Goal: Check status: Check status

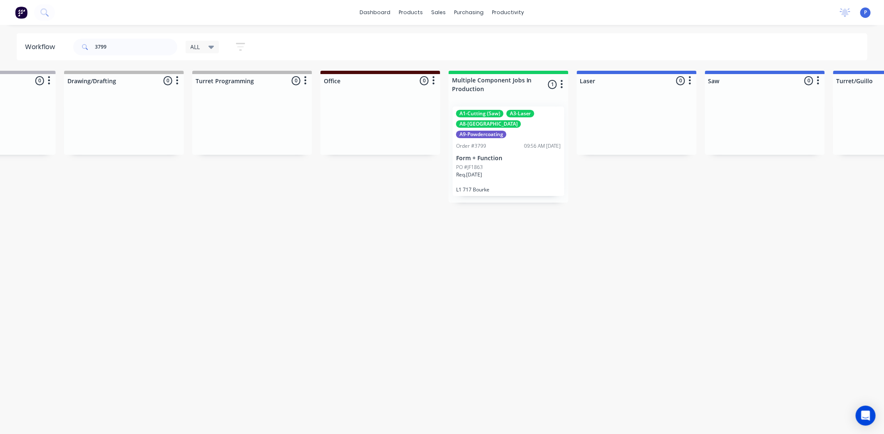
drag, startPoint x: 281, startPoint y: 252, endPoint x: 338, endPoint y: 262, distance: 58.3
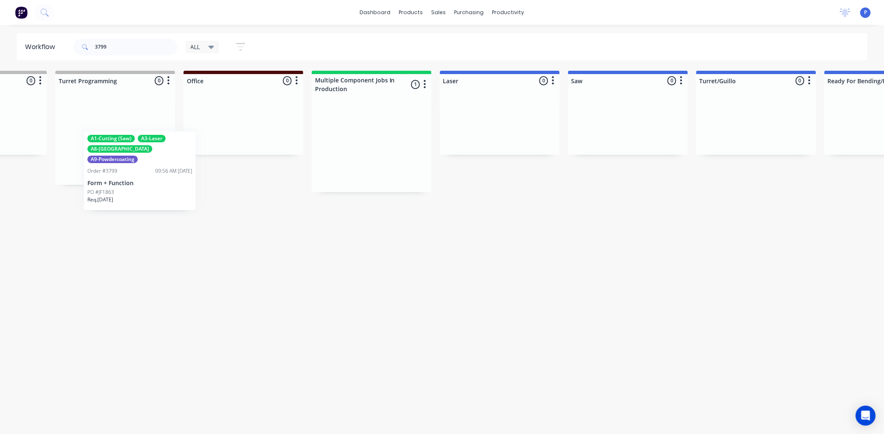
scroll to position [0, 600]
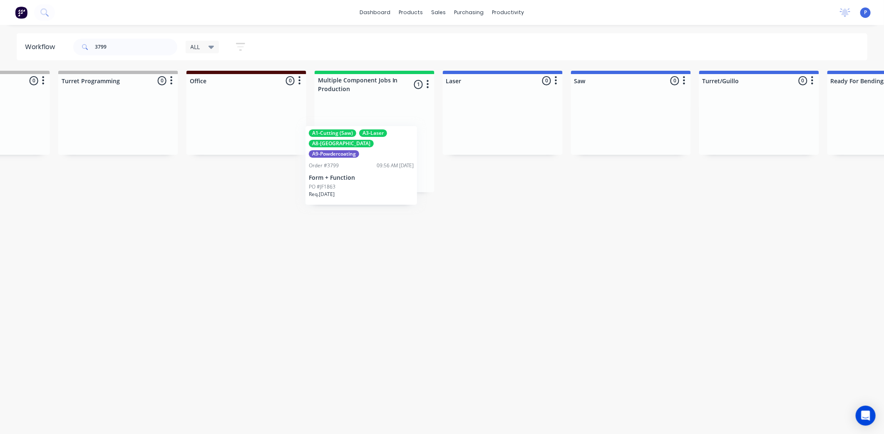
drag, startPoint x: 358, startPoint y: 165, endPoint x: 361, endPoint y: 179, distance: 14.9
click at [360, 179] on div "A1-Cutting (Saw) A3-Laser A8-Welding A9-Powdercoating Order #3799 09:56 AM [DAT…" at bounding box center [375, 146] width 120 height 92
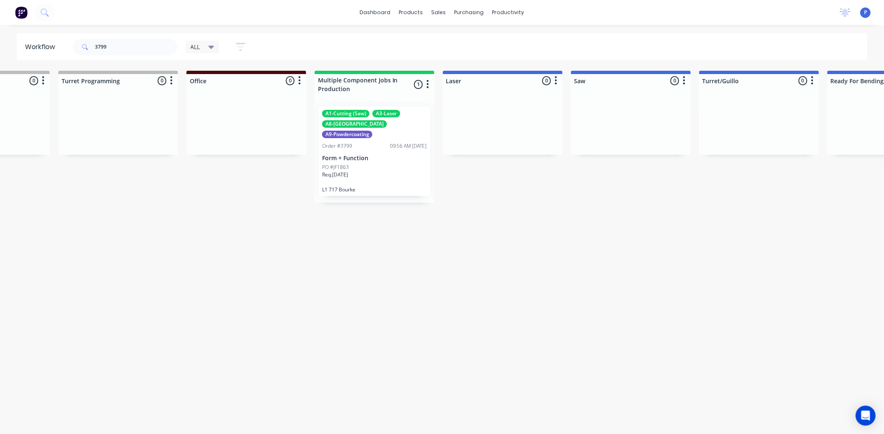
click at [361, 171] on div "Req. [DATE]" at bounding box center [374, 178] width 105 height 14
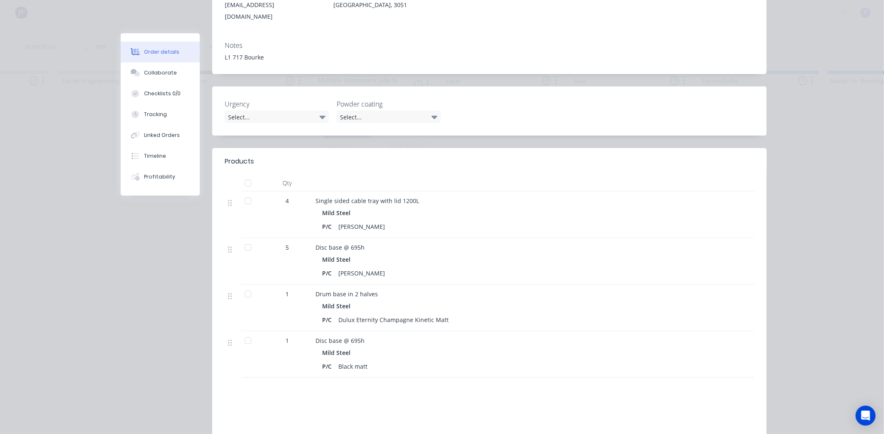
scroll to position [185, 0]
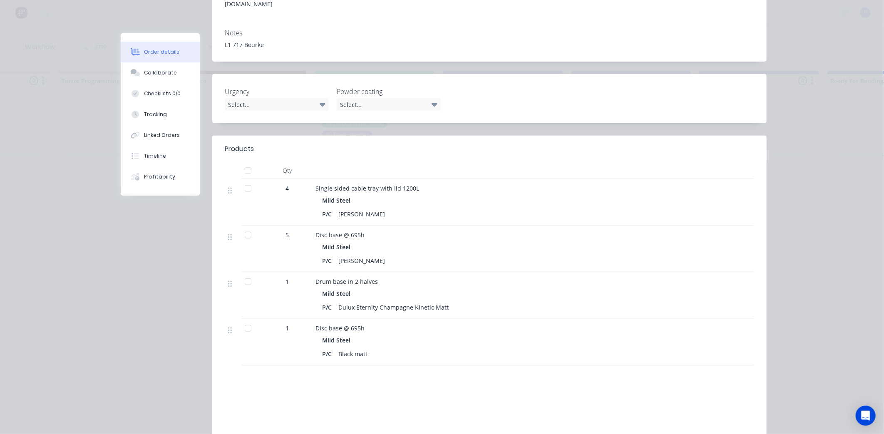
click at [245, 180] on div at bounding box center [248, 188] width 17 height 17
drag, startPoint x: 148, startPoint y: 115, endPoint x: 173, endPoint y: 127, distance: 27.7
click at [147, 115] on div "Tracking" at bounding box center [155, 114] width 23 height 7
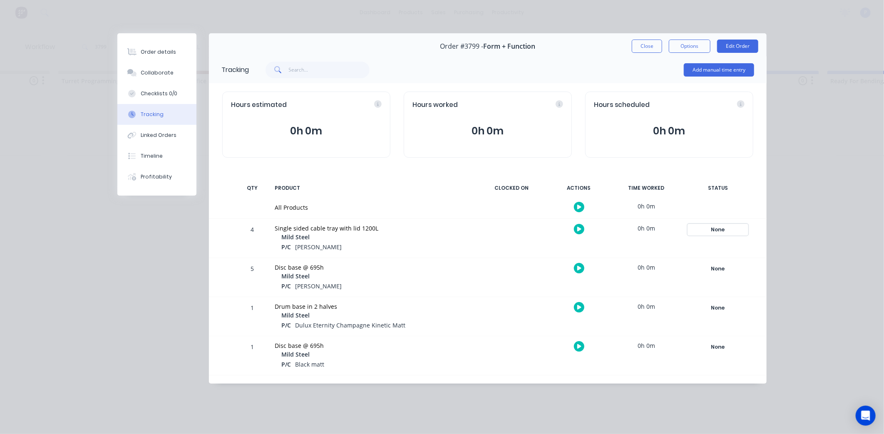
click at [730, 228] on div "None" at bounding box center [718, 229] width 60 height 11
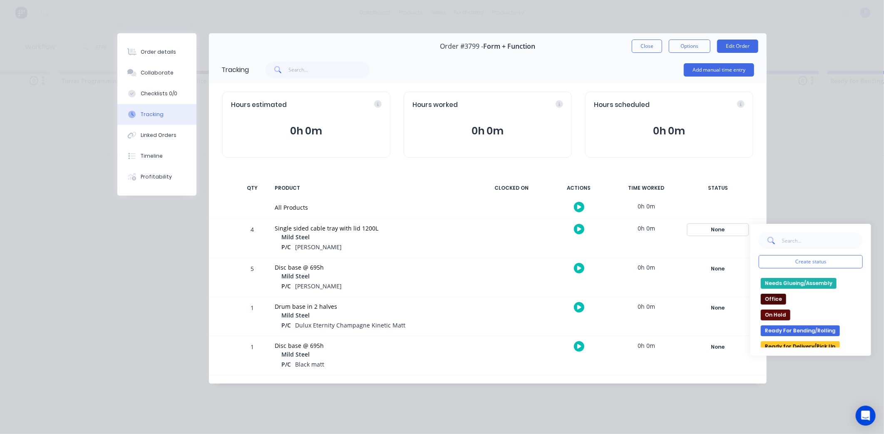
scroll to position [92, 0]
click at [821, 343] on button "Ready for Delivery/Pick Up" at bounding box center [800, 345] width 79 height 11
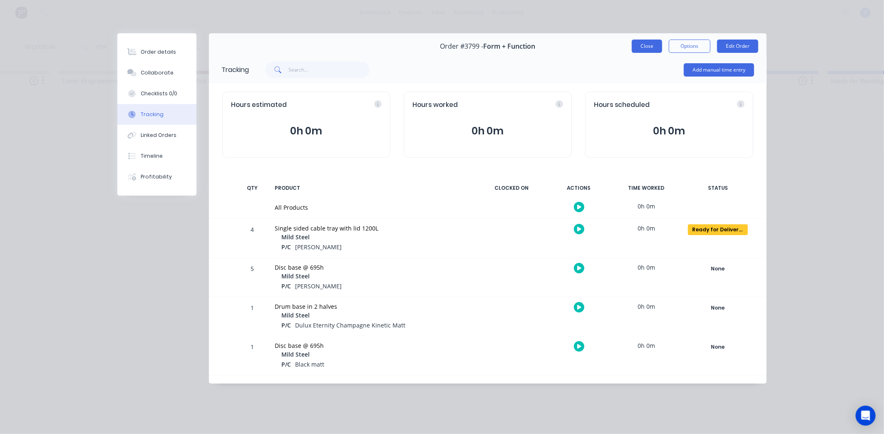
click at [650, 43] on button "Close" at bounding box center [647, 46] width 30 height 13
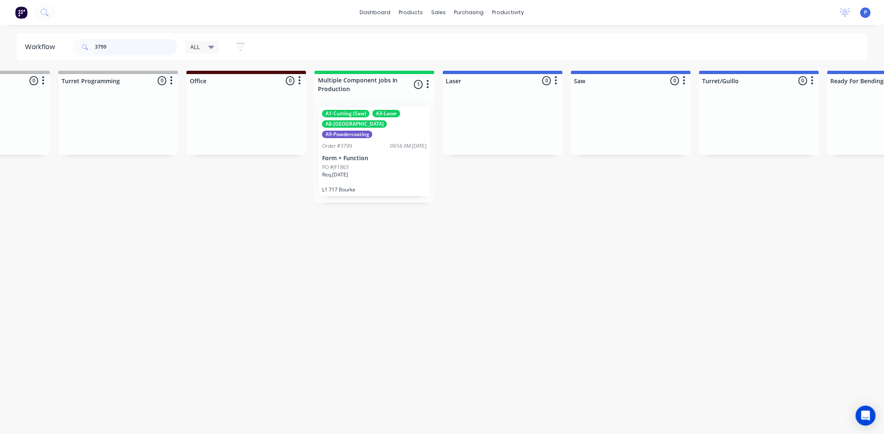
click at [122, 44] on input "3799" at bounding box center [136, 47] width 82 height 17
type input "3"
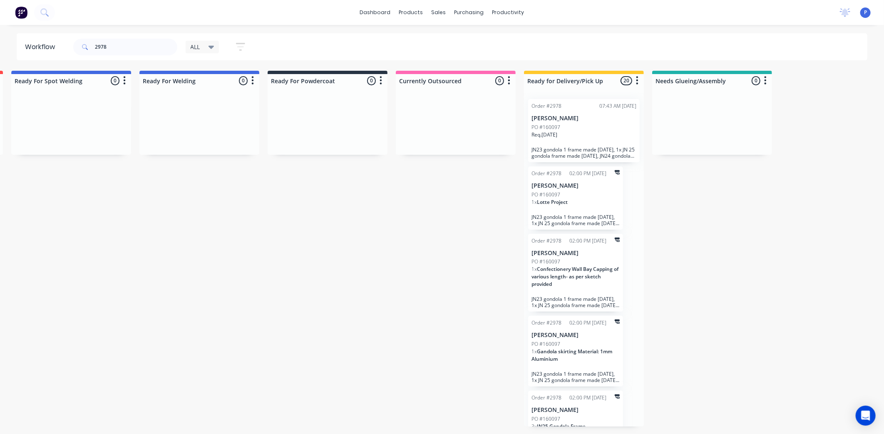
scroll to position [0, 1952]
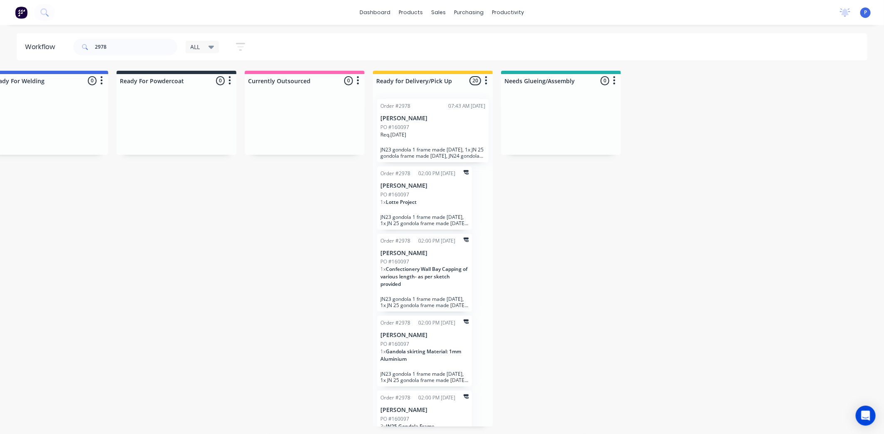
drag, startPoint x: 288, startPoint y: 247, endPoint x: 348, endPoint y: 260, distance: 62.0
click at [429, 126] on div "PO #160097" at bounding box center [432, 127] width 105 height 7
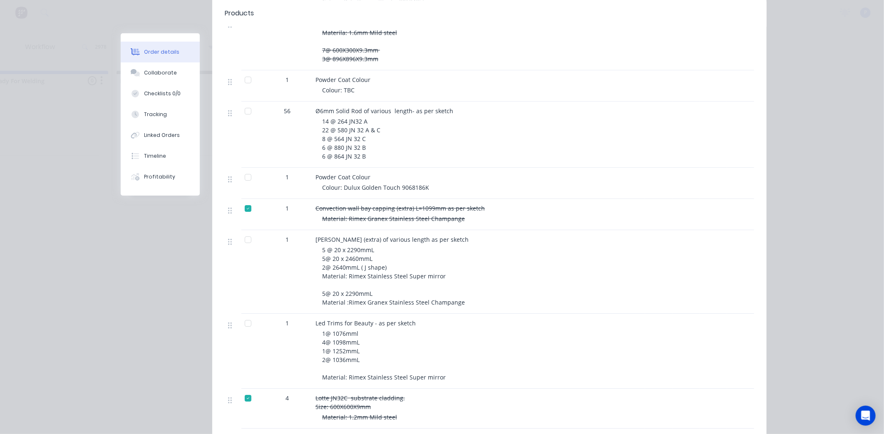
scroll to position [1618, 0]
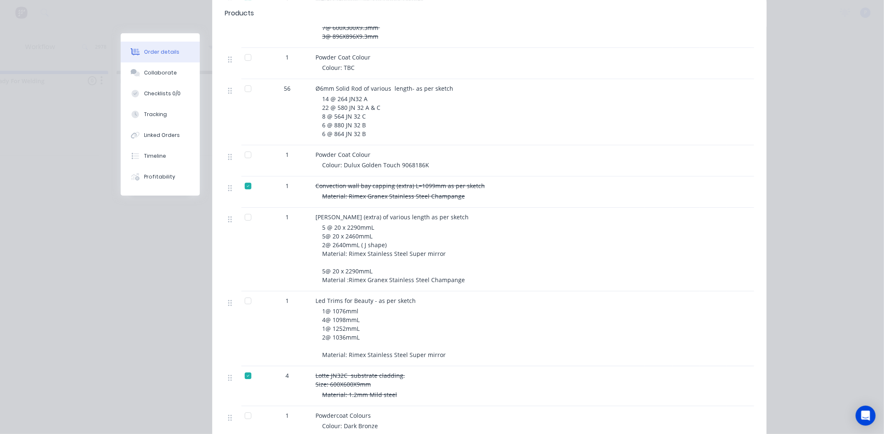
click at [245, 293] on div at bounding box center [248, 301] width 17 height 17
click at [165, 123] on button "Tracking" at bounding box center [160, 114] width 79 height 21
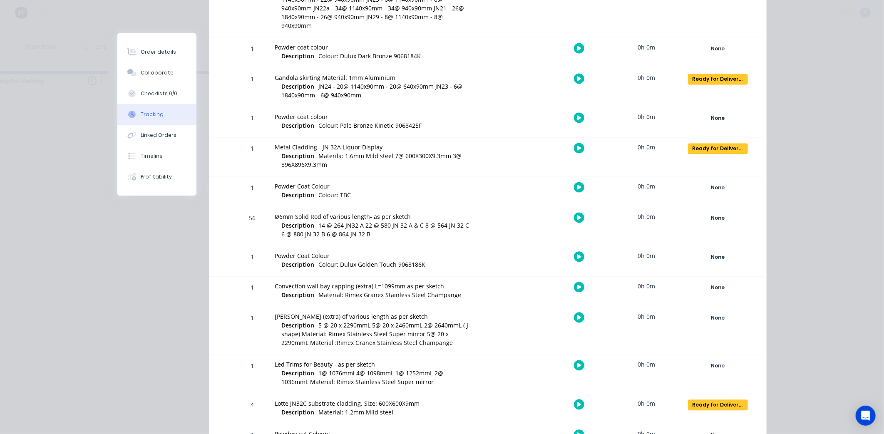
scroll to position [1051, 0]
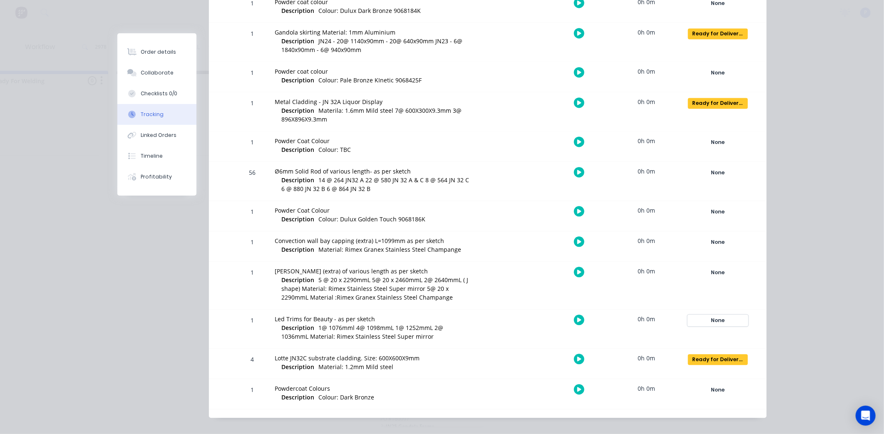
click at [724, 315] on div "None" at bounding box center [718, 320] width 60 height 11
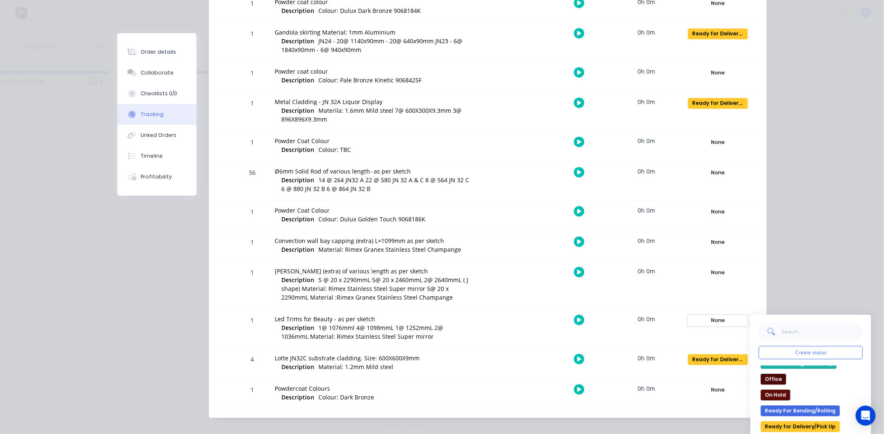
scroll to position [139, 0]
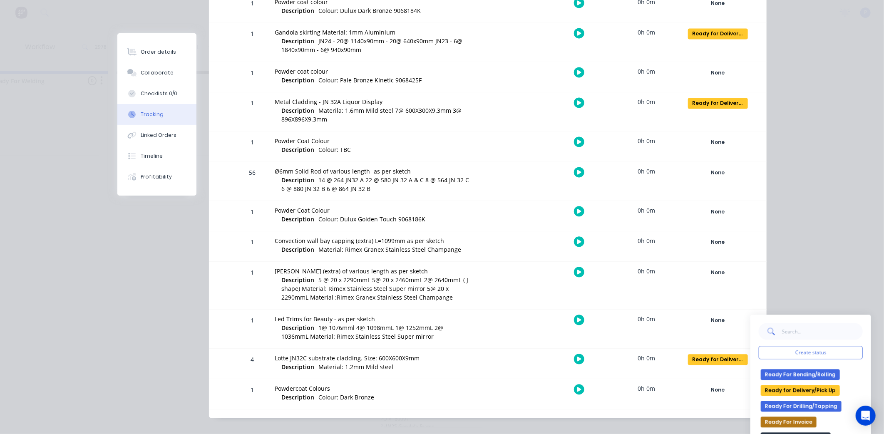
click at [787, 385] on button "Ready for Delivery/Pick Up" at bounding box center [800, 390] width 79 height 11
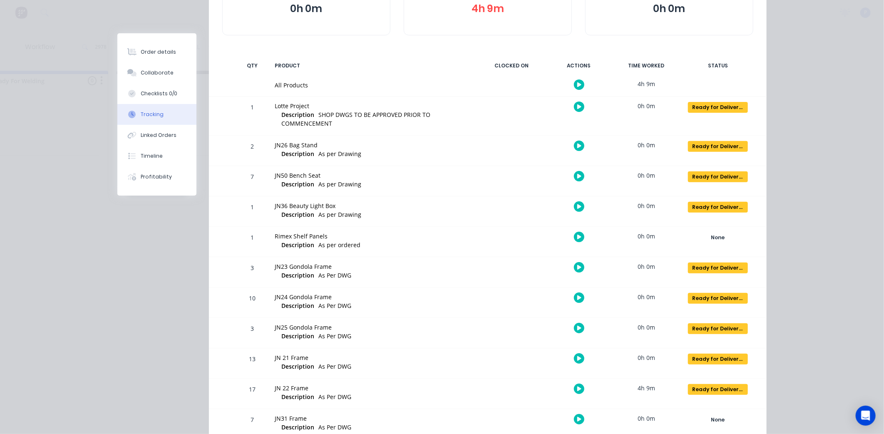
scroll to position [35, 0]
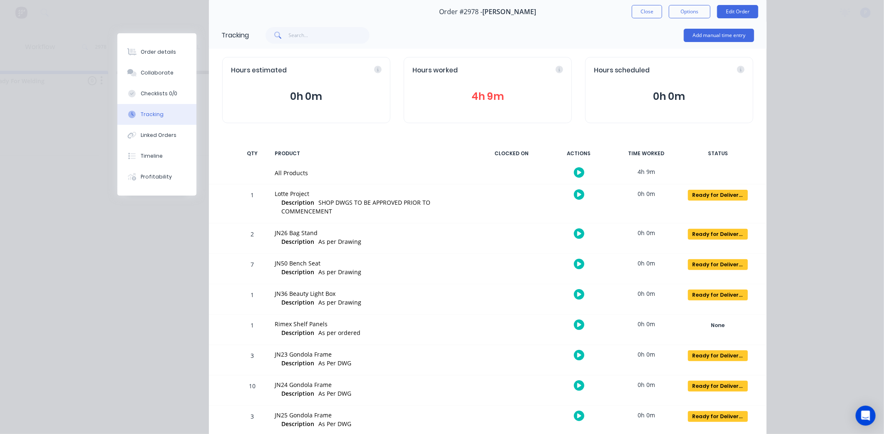
click at [646, 13] on button "Close" at bounding box center [647, 11] width 30 height 13
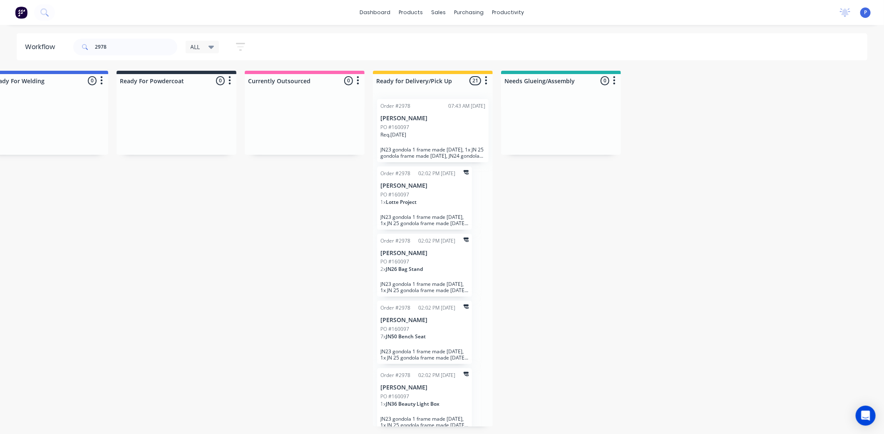
click at [446, 131] on div "Req. [DATE]" at bounding box center [432, 138] width 105 height 14
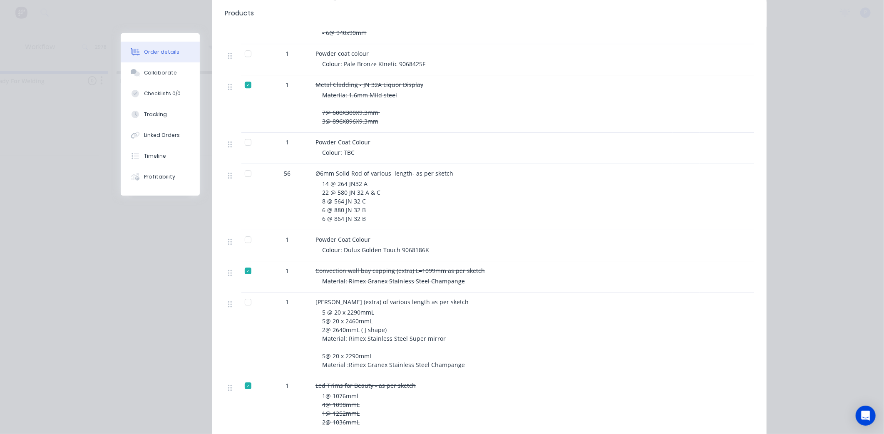
scroll to position [1542, 0]
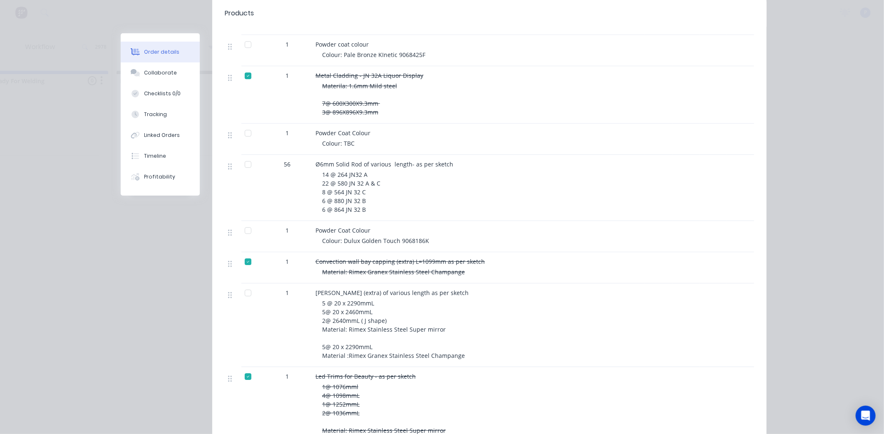
click at [247, 285] on div at bounding box center [248, 293] width 17 height 17
click at [144, 113] on div "Tracking" at bounding box center [155, 114] width 23 height 7
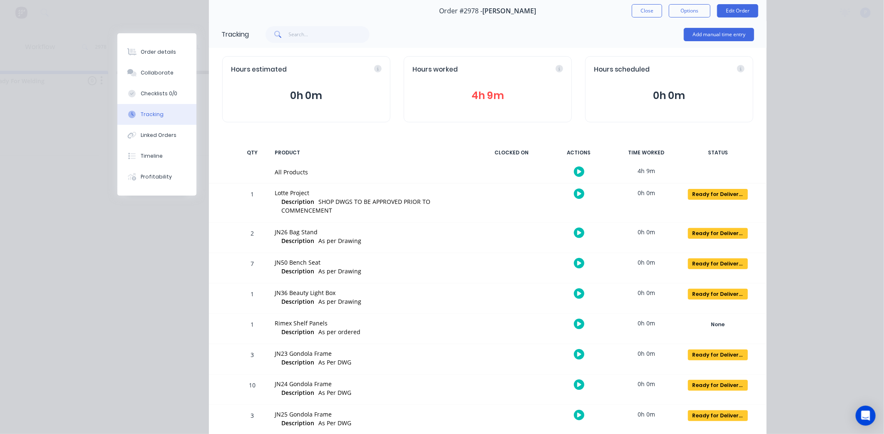
scroll to position [35, 0]
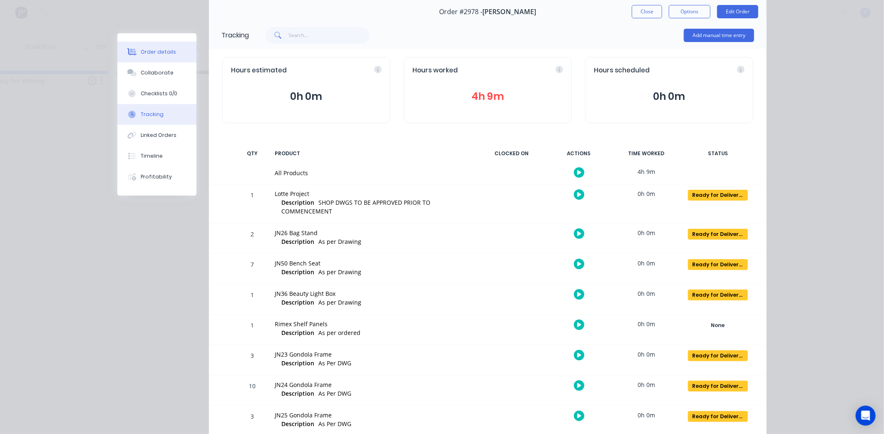
click at [157, 53] on div "Order details" at bounding box center [158, 51] width 35 height 7
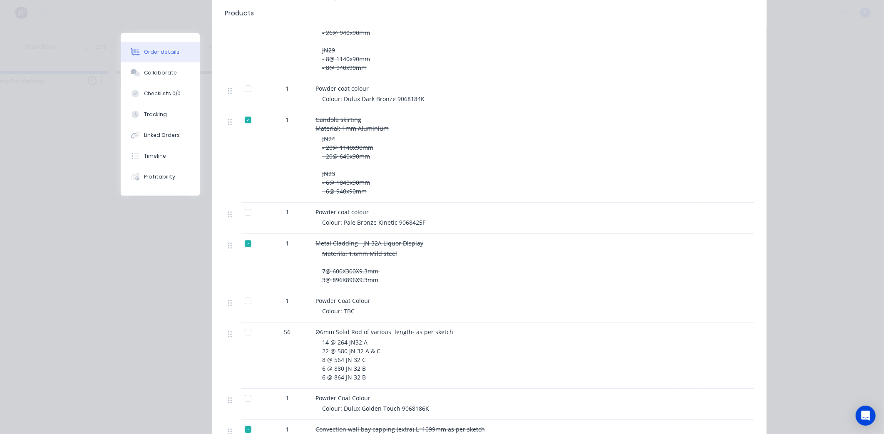
scroll to position [1421, 0]
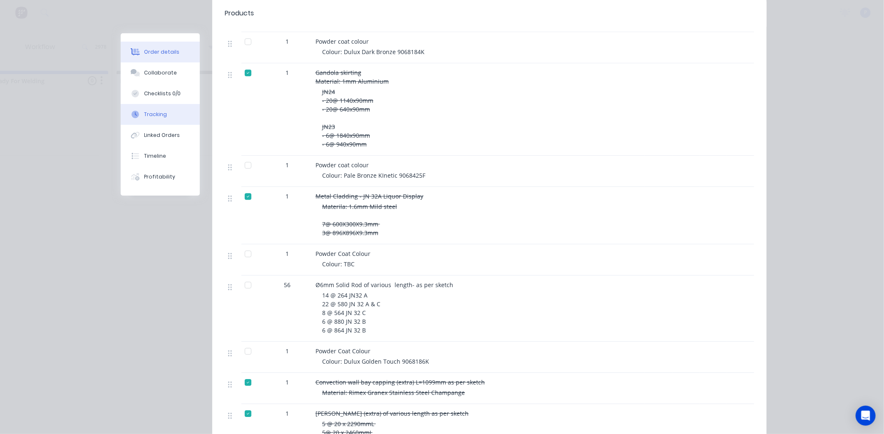
click at [160, 111] on div "Tracking" at bounding box center [155, 114] width 23 height 7
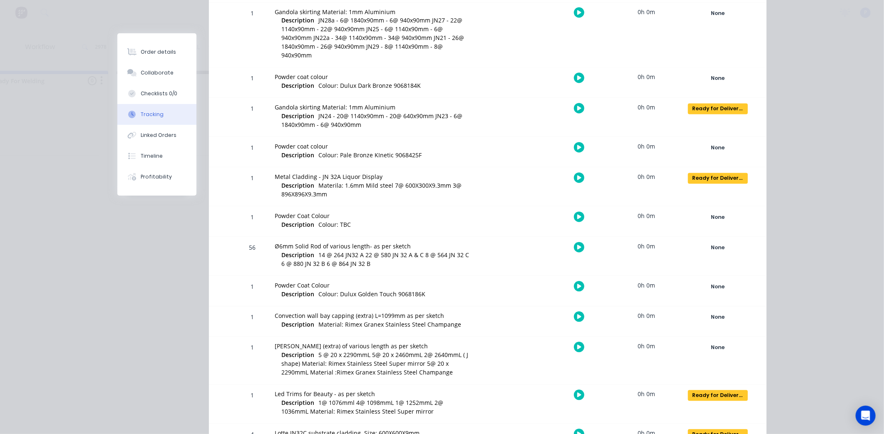
scroll to position [993, 0]
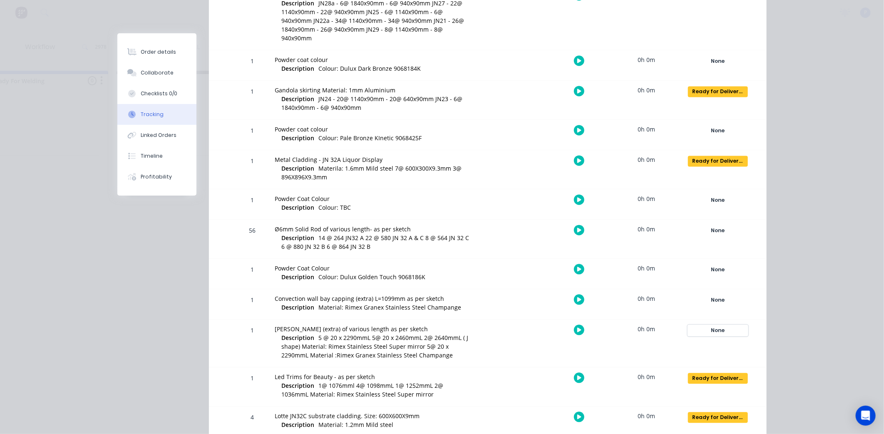
click at [727, 325] on div "None" at bounding box center [718, 330] width 60 height 11
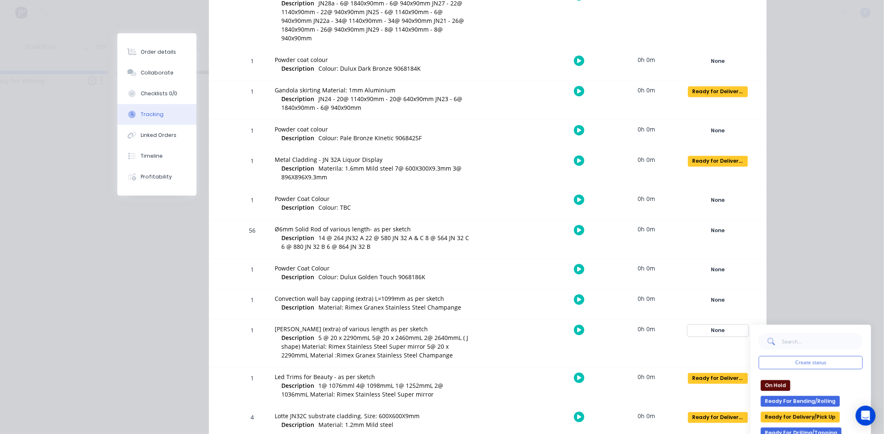
scroll to position [139, 0]
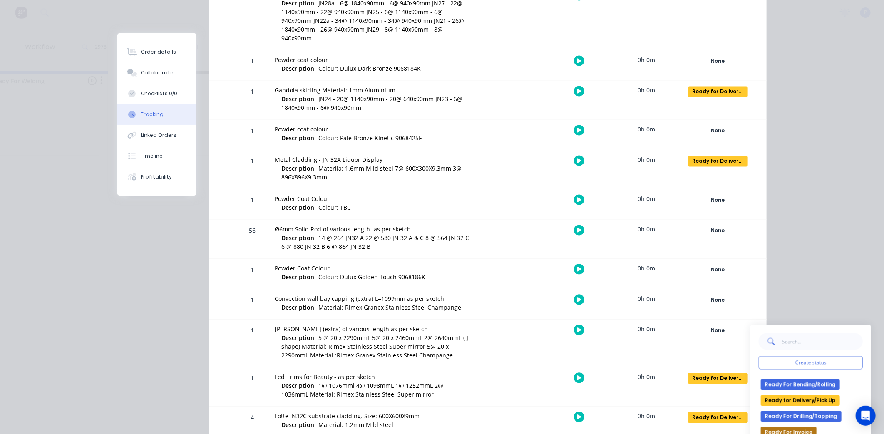
click at [798, 395] on button "Ready for Delivery/Pick Up" at bounding box center [800, 400] width 79 height 11
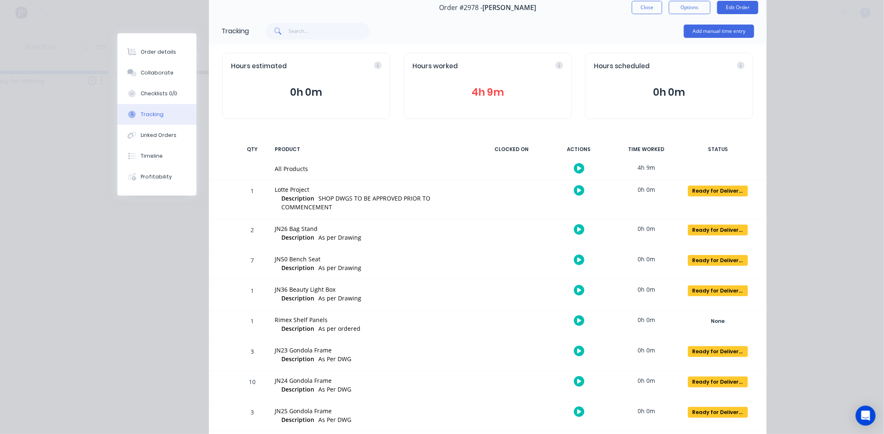
scroll to position [0, 0]
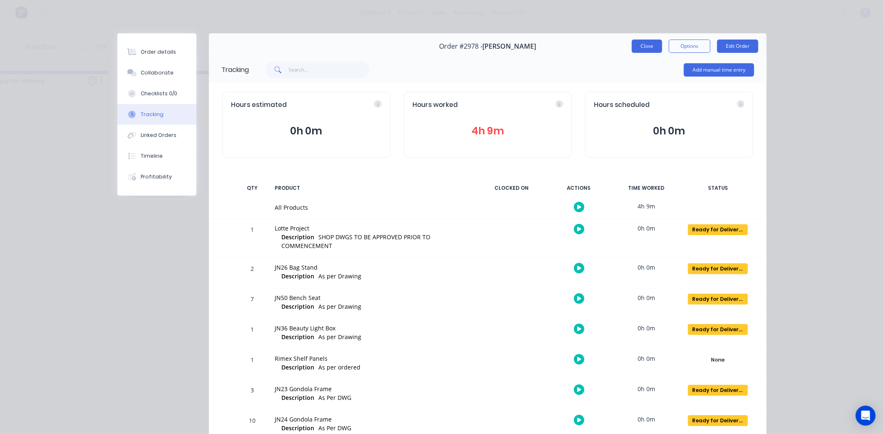
click at [646, 50] on button "Close" at bounding box center [647, 46] width 30 height 13
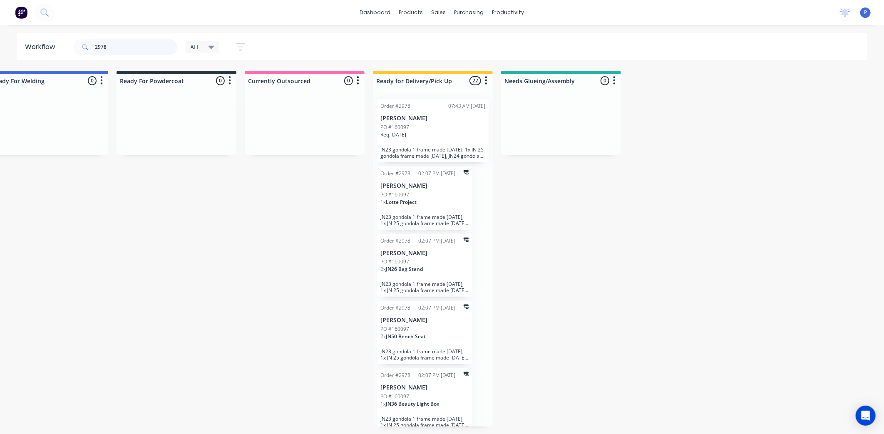
click at [114, 44] on input "2978" at bounding box center [136, 47] width 82 height 17
type input "2"
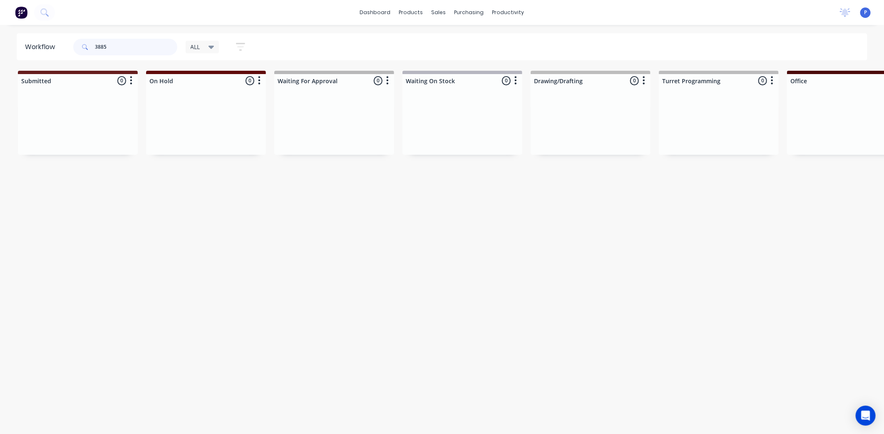
type input "3885"
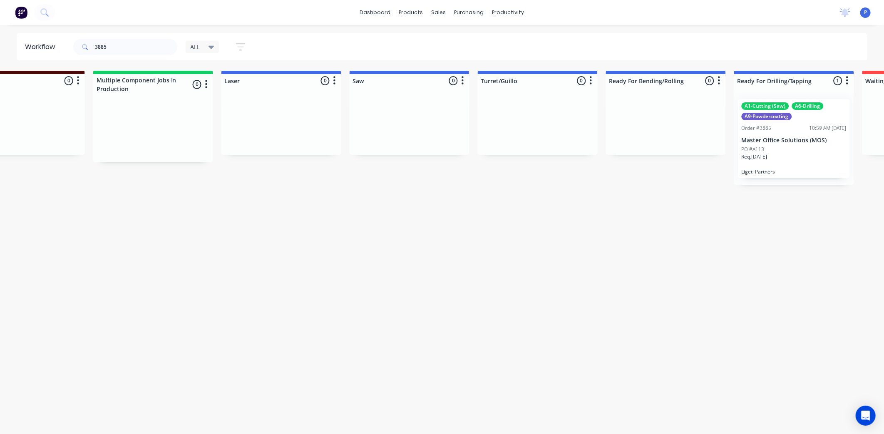
drag, startPoint x: 263, startPoint y: 208, endPoint x: 315, endPoint y: 219, distance: 52.3
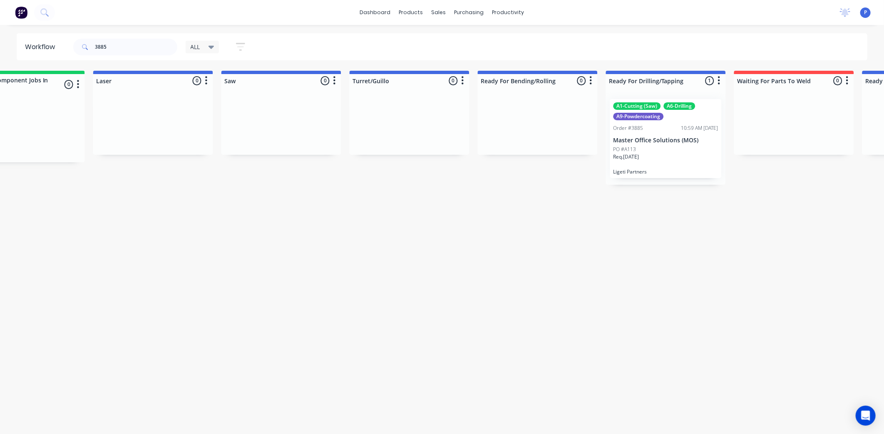
scroll to position [0, 1952]
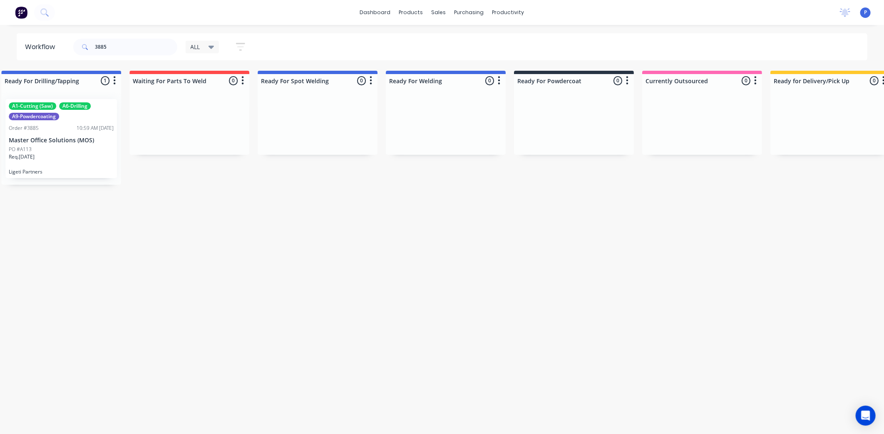
drag, startPoint x: 459, startPoint y: 221, endPoint x: 389, endPoint y: 225, distance: 70.4
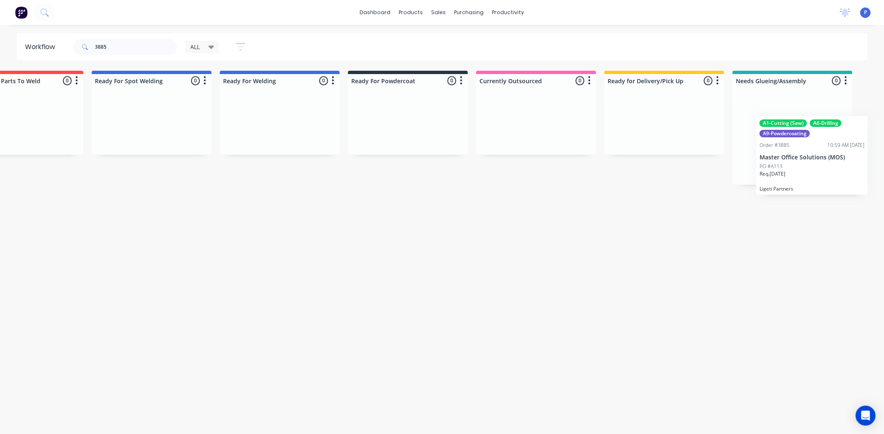
scroll to position [0, 1758]
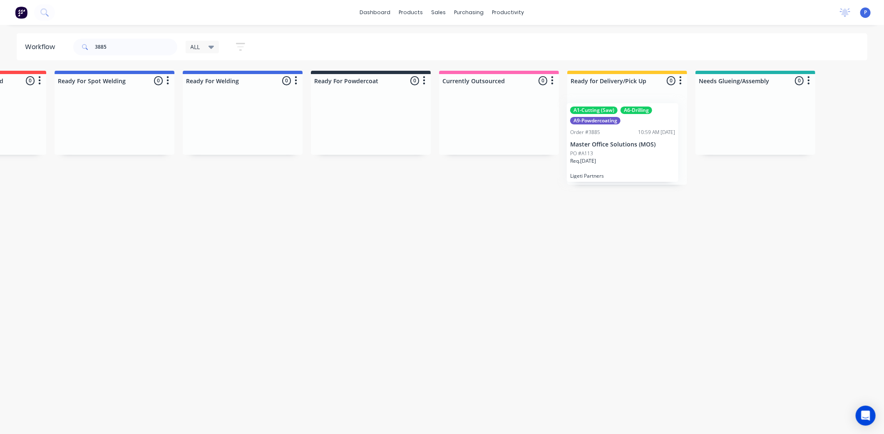
drag, startPoint x: 308, startPoint y: 134, endPoint x: 619, endPoint y: 138, distance: 311.3
click at [625, 134] on div "A1-Cutting (Saw) A6-Drilling A9-Powdercoating Order #3885 10:59 AM [DATE] Maste…" at bounding box center [627, 138] width 112 height 79
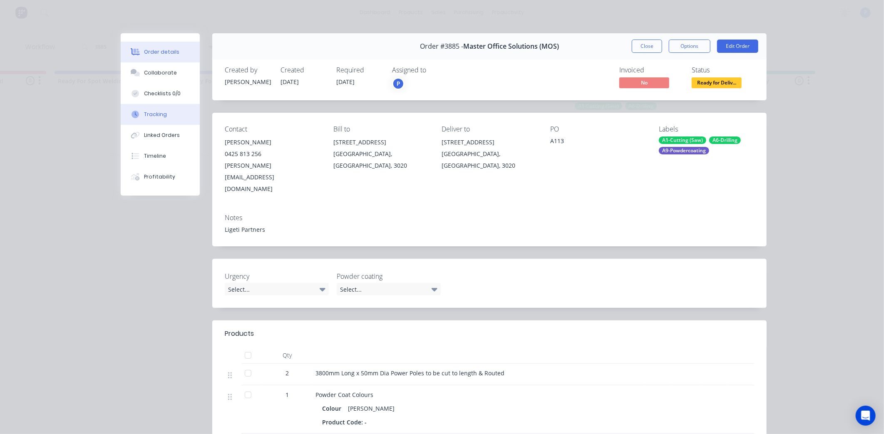
click at [144, 112] on div "Tracking" at bounding box center [155, 114] width 23 height 7
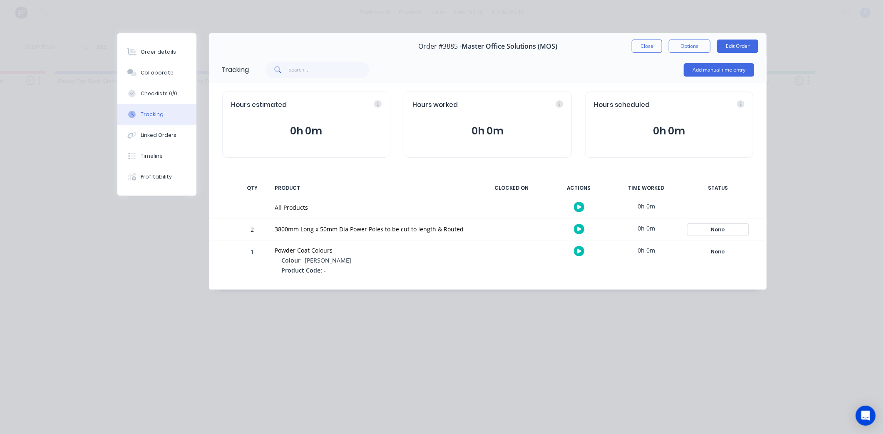
click at [720, 227] on div "None" at bounding box center [718, 229] width 60 height 11
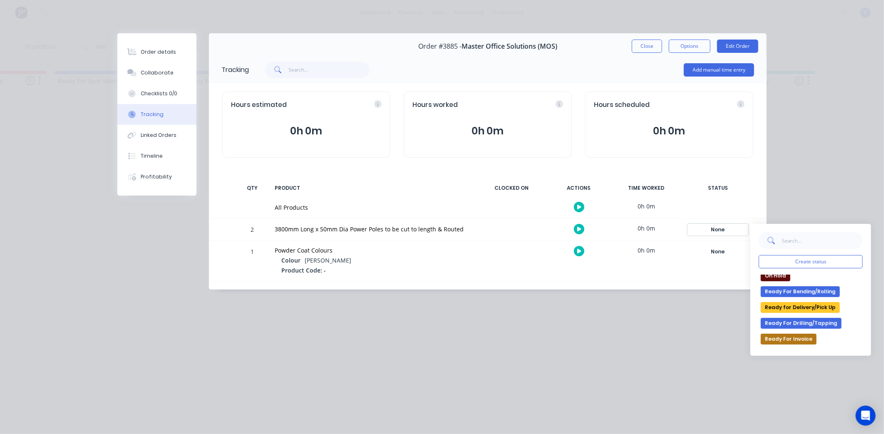
scroll to position [139, 0]
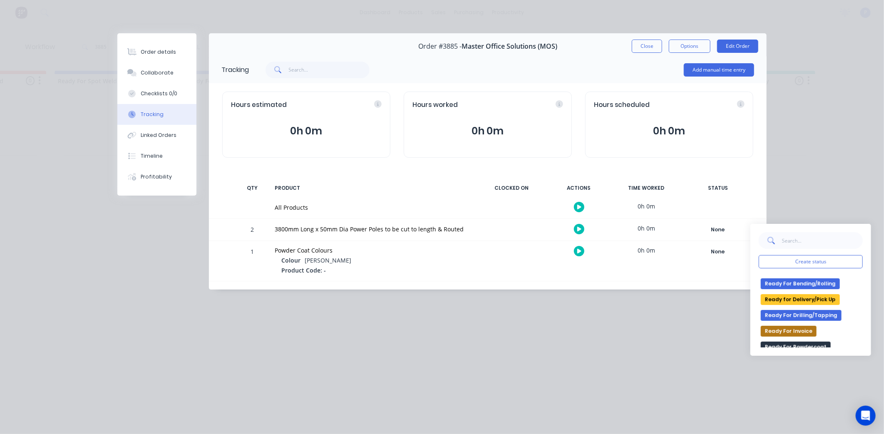
click at [785, 297] on button "Ready for Delivery/Pick Up" at bounding box center [800, 299] width 79 height 11
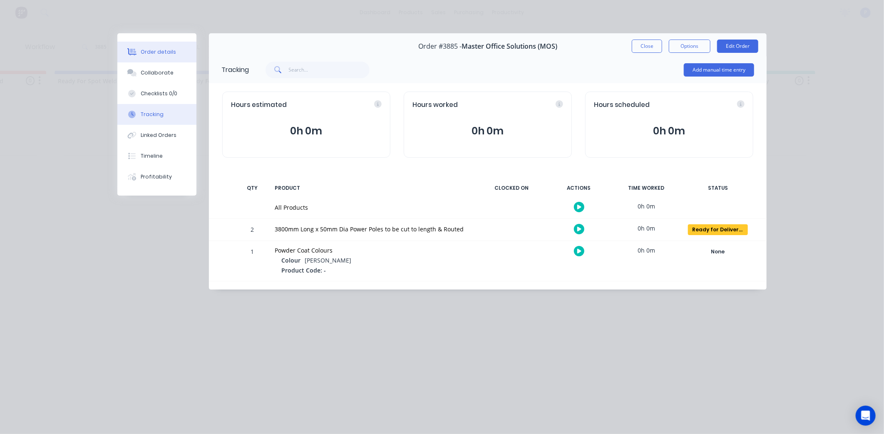
click at [141, 57] on button "Order details" at bounding box center [156, 52] width 79 height 21
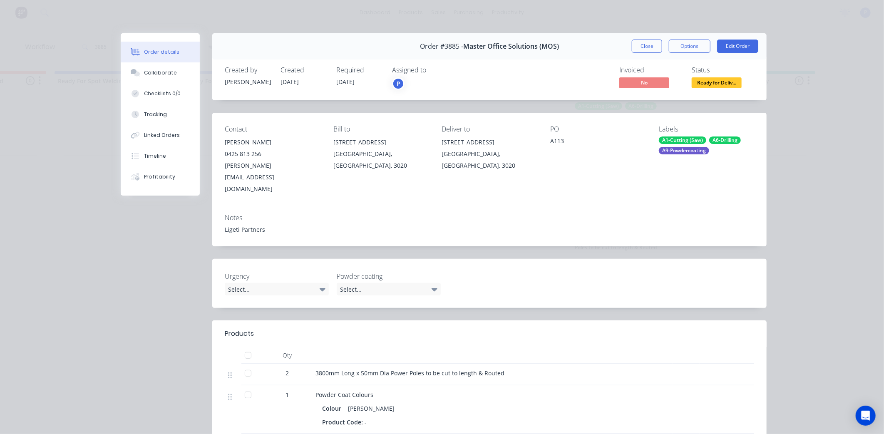
click at [244, 347] on div at bounding box center [248, 355] width 17 height 17
click at [641, 48] on button "Close" at bounding box center [647, 46] width 30 height 13
